Goal: Find specific page/section: Find specific page/section

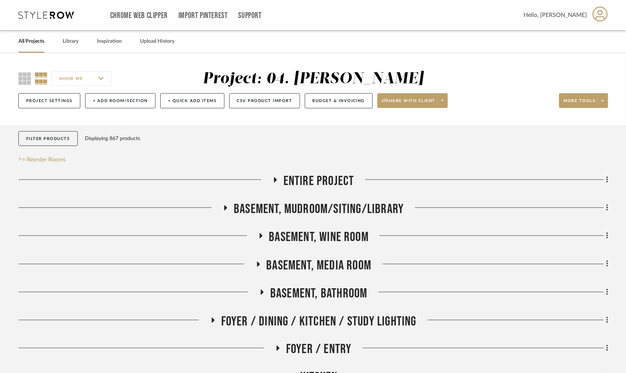
click at [38, 40] on link "All Projects" at bounding box center [31, 42] width 26 height 10
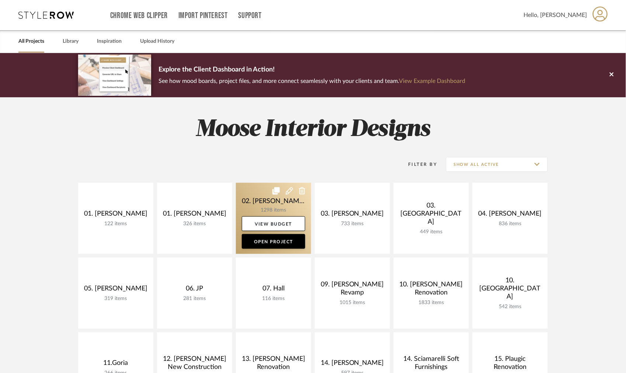
click at [278, 207] on link at bounding box center [273, 218] width 75 height 71
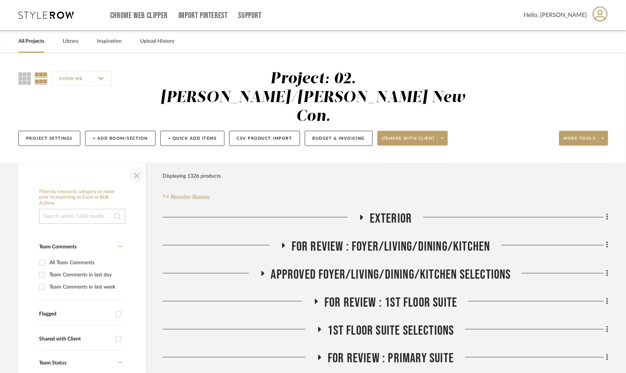
click at [128, 166] on span "button" at bounding box center [137, 175] width 18 height 18
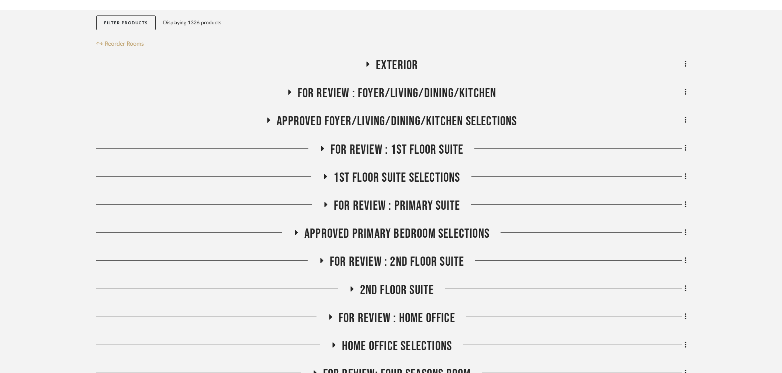
scroll to position [164, 0]
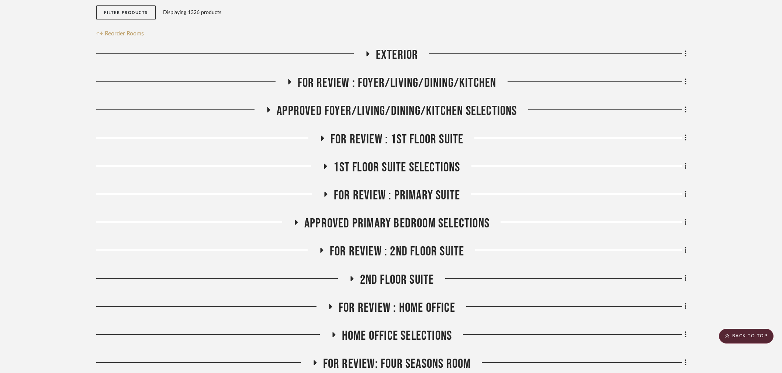
click at [374, 216] on span "Approved Primary Bedroom Selections" at bounding box center [396, 224] width 185 height 16
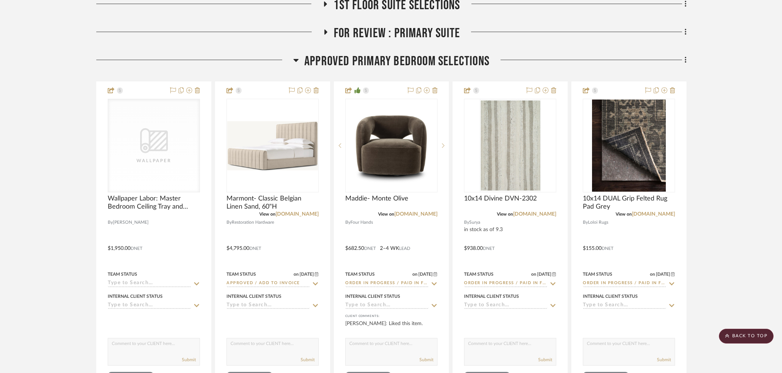
scroll to position [328, 0]
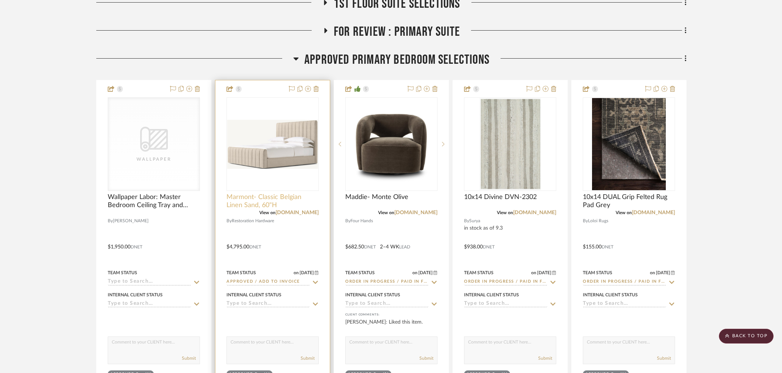
click at [263, 193] on span "Marmont- Classic Belgian Linen Sand, 60"H" at bounding box center [272, 201] width 92 height 16
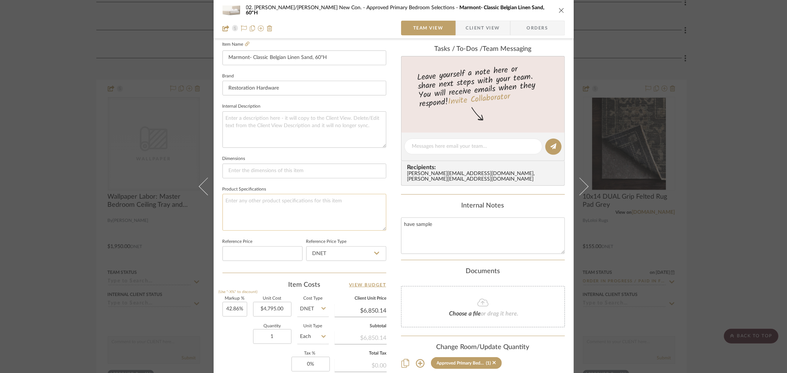
scroll to position [246, 0]
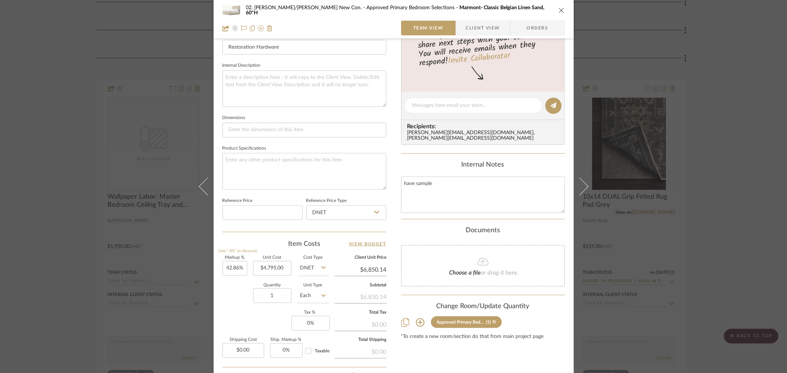
click at [82, 186] on div "02. [PERSON_NAME]/[PERSON_NAME] New Con. Approved Primary Bedroom Selections Ma…" at bounding box center [393, 186] width 787 height 373
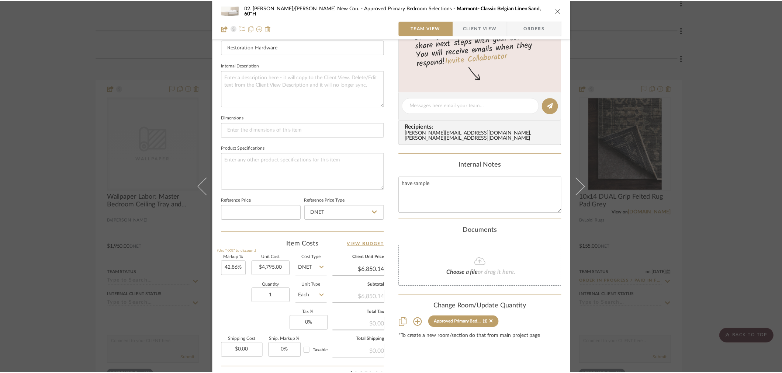
scroll to position [328, 0]
